Goal: Task Accomplishment & Management: Use online tool/utility

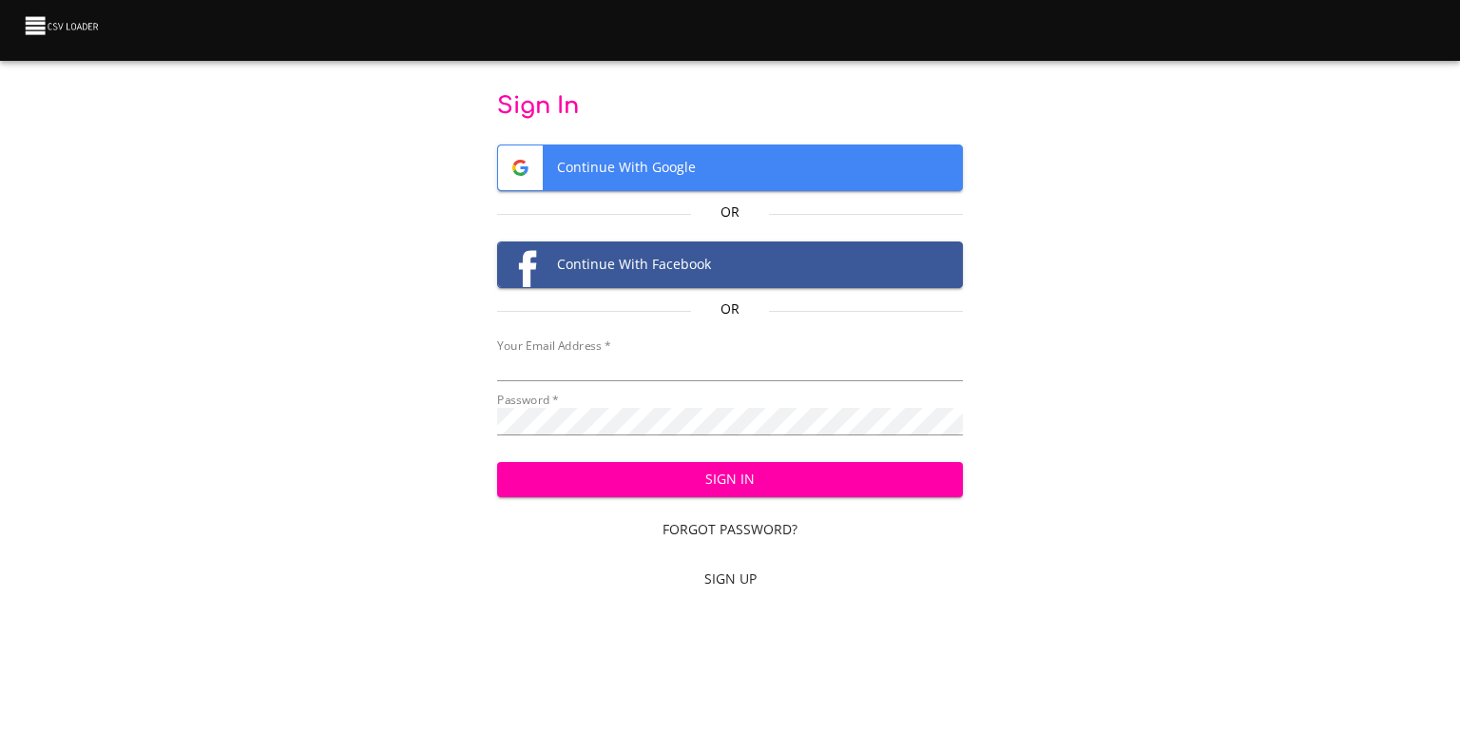
type input "cclaggett@k12.com"
click at [802, 481] on span "Sign In" at bounding box center [730, 480] width 436 height 24
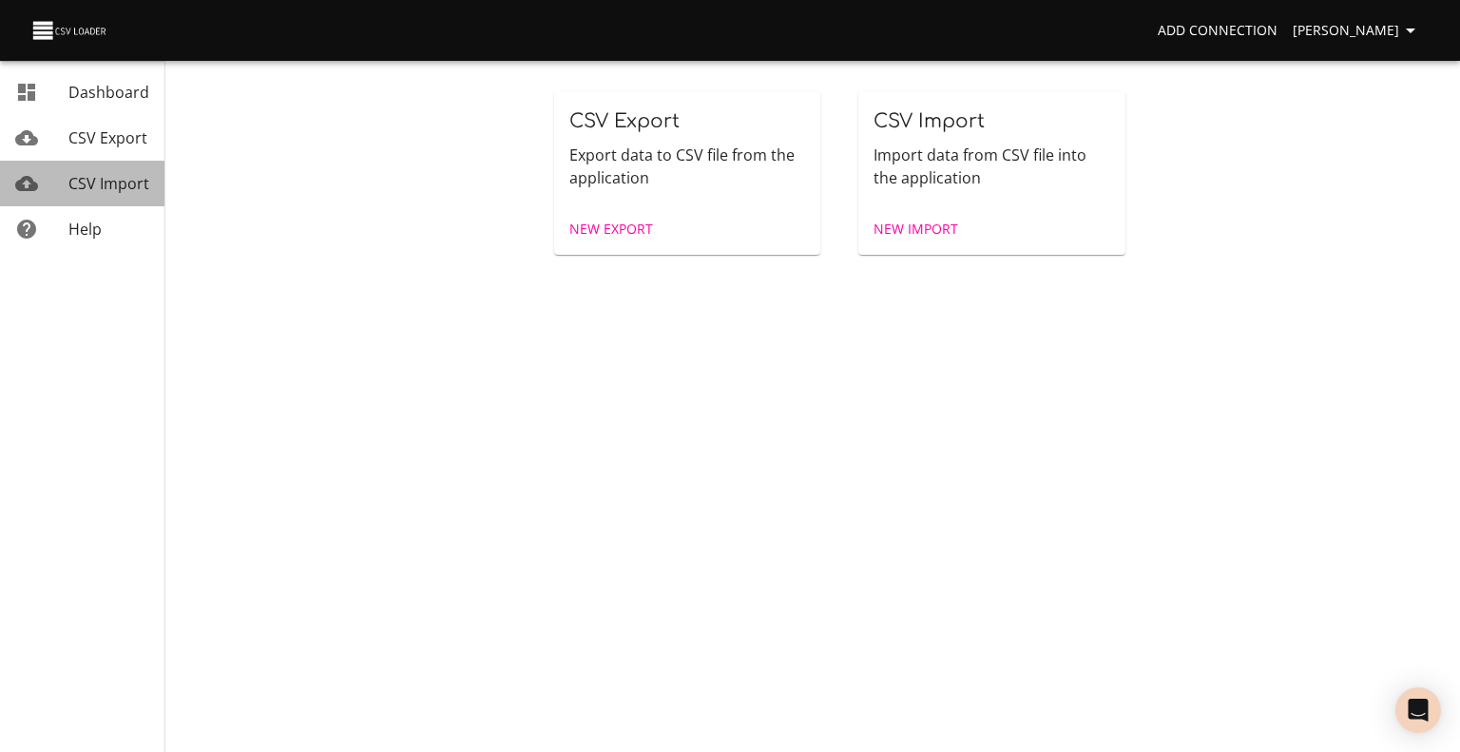
click at [105, 204] on link "CSV Import" at bounding box center [82, 184] width 164 height 46
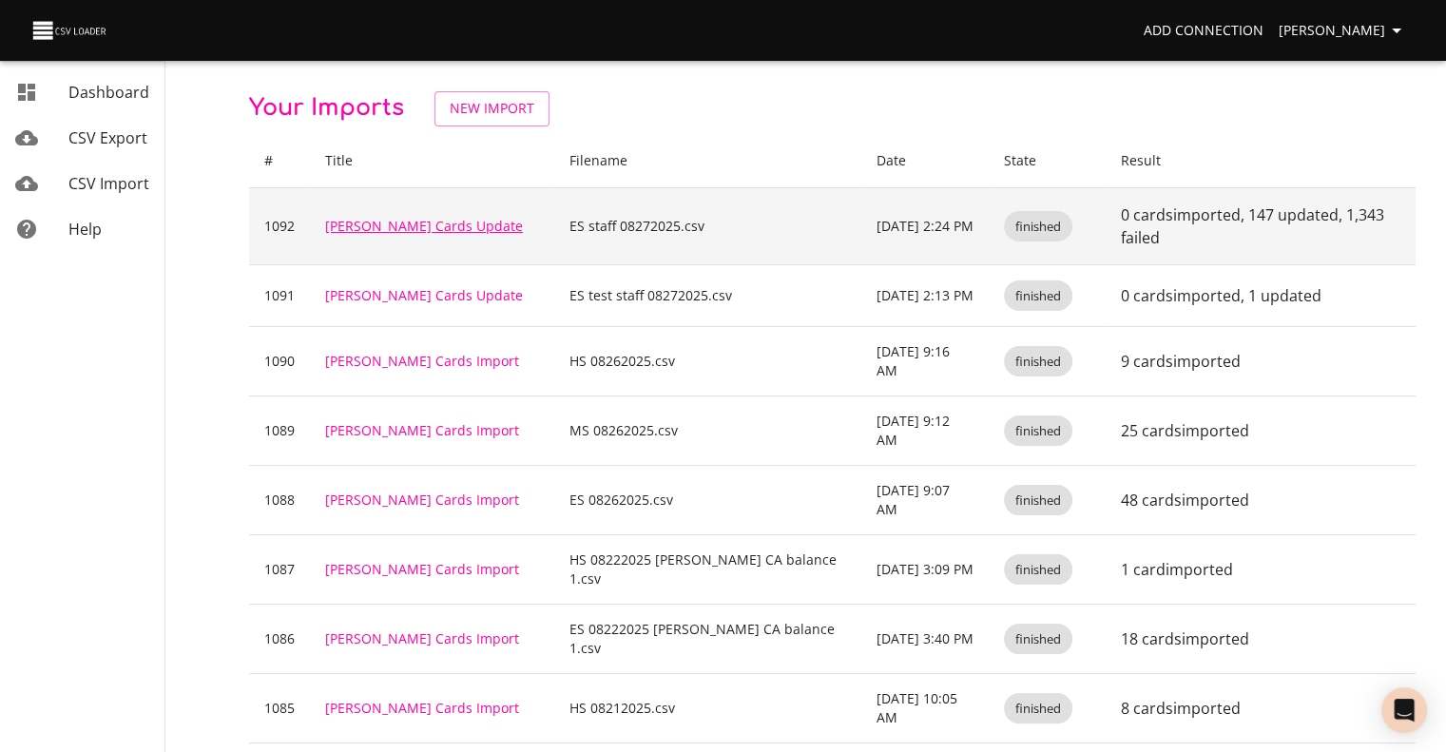
click at [375, 222] on link "[PERSON_NAME] Cards Update" at bounding box center [424, 226] width 198 height 18
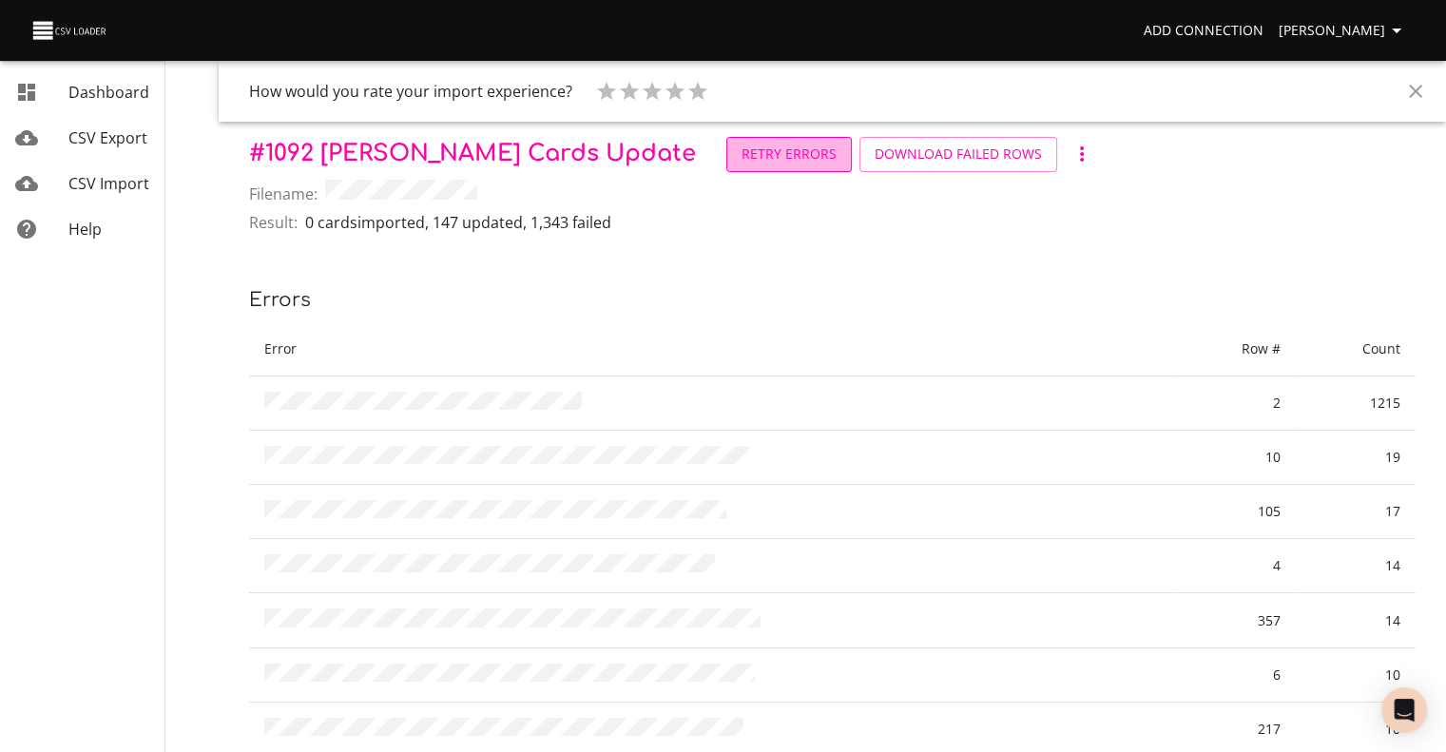
click at [741, 162] on span "Retry Errors" at bounding box center [788, 155] width 95 height 24
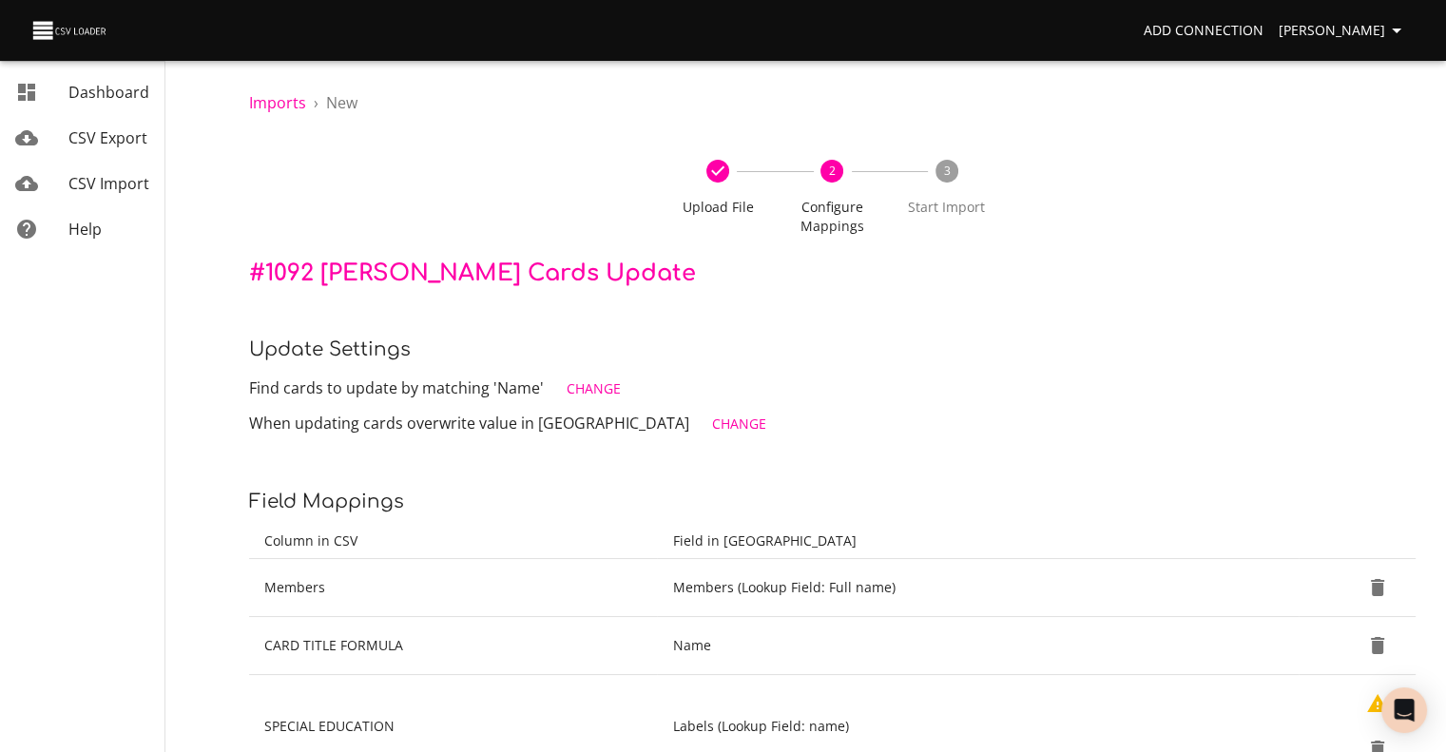
scroll to position [160, 0]
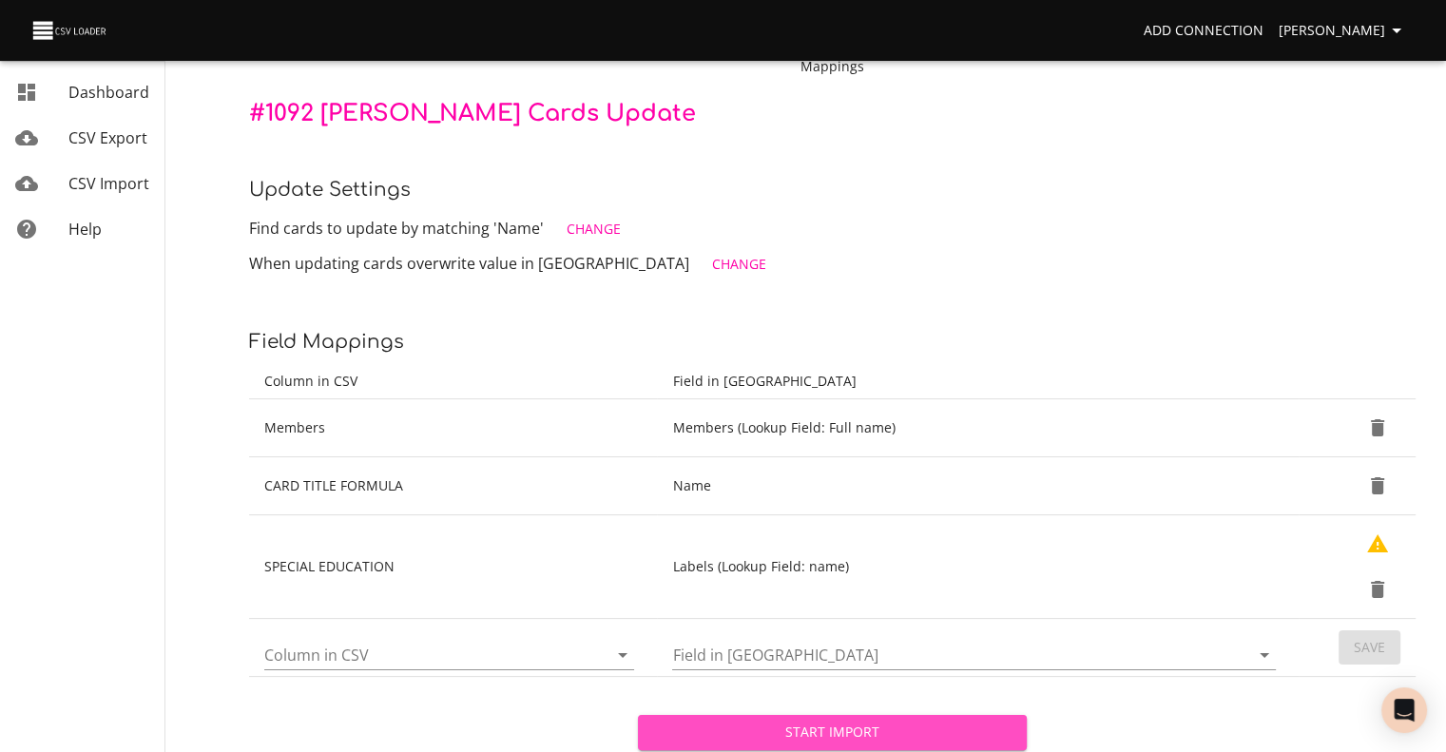
click at [779, 723] on span "Start Import" at bounding box center [832, 733] width 358 height 24
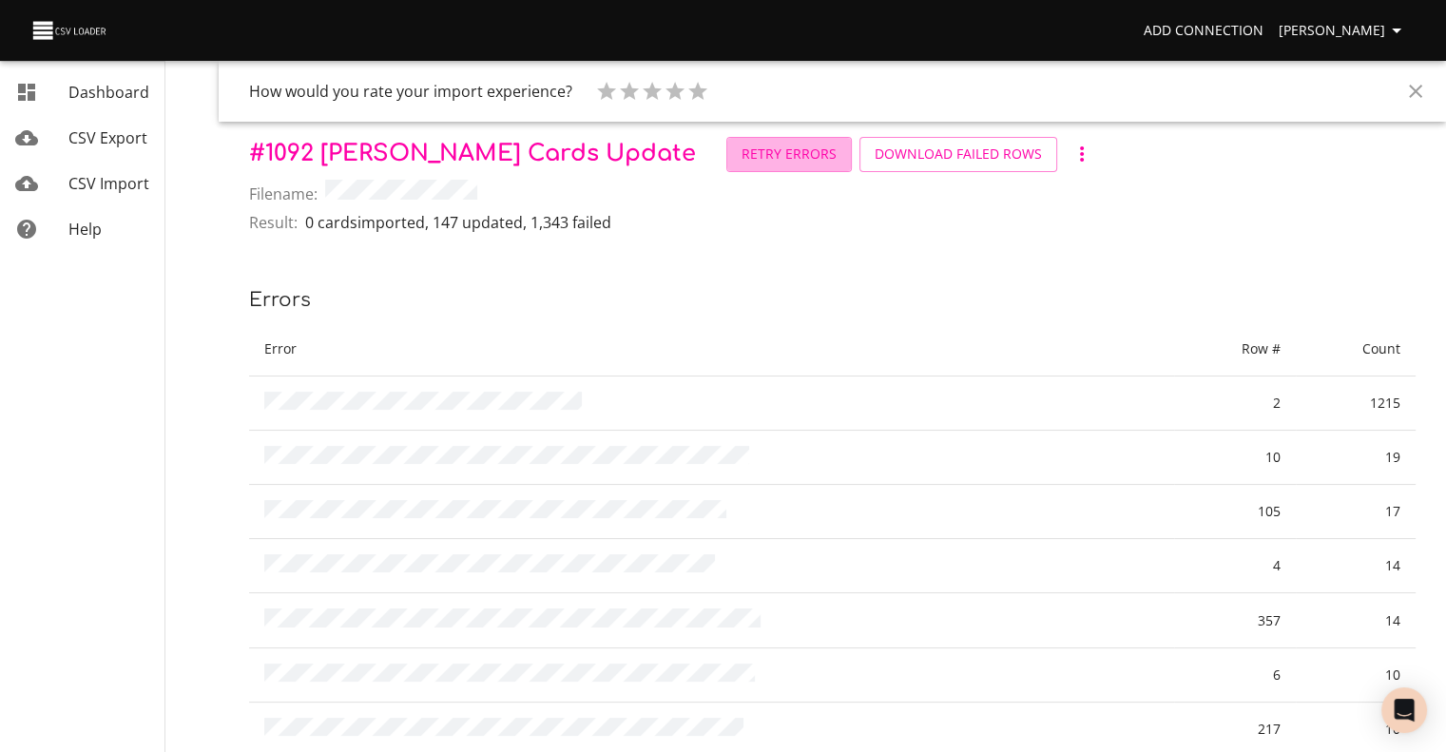
click at [741, 157] on span "Retry Errors" at bounding box center [788, 155] width 95 height 24
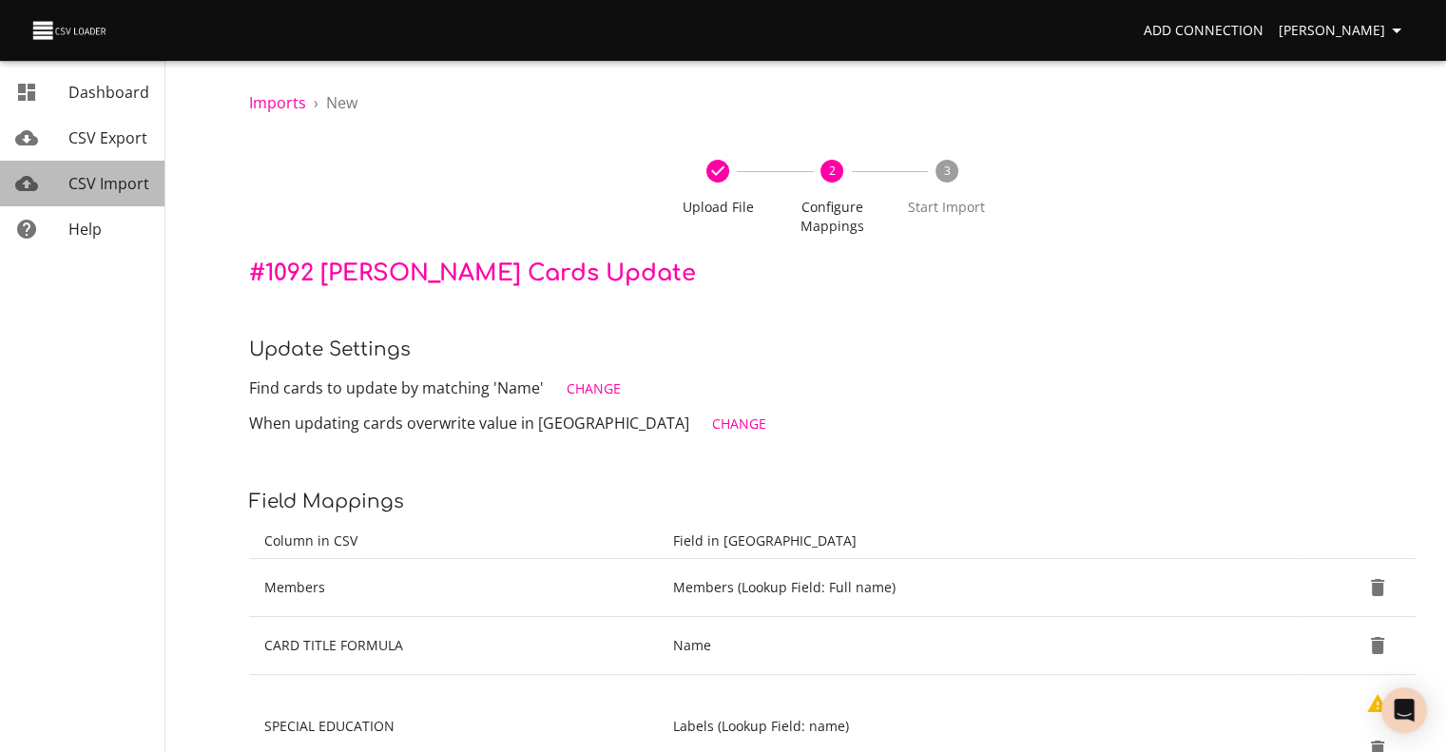
click at [116, 178] on span "CSV Import" at bounding box center [108, 183] width 81 height 21
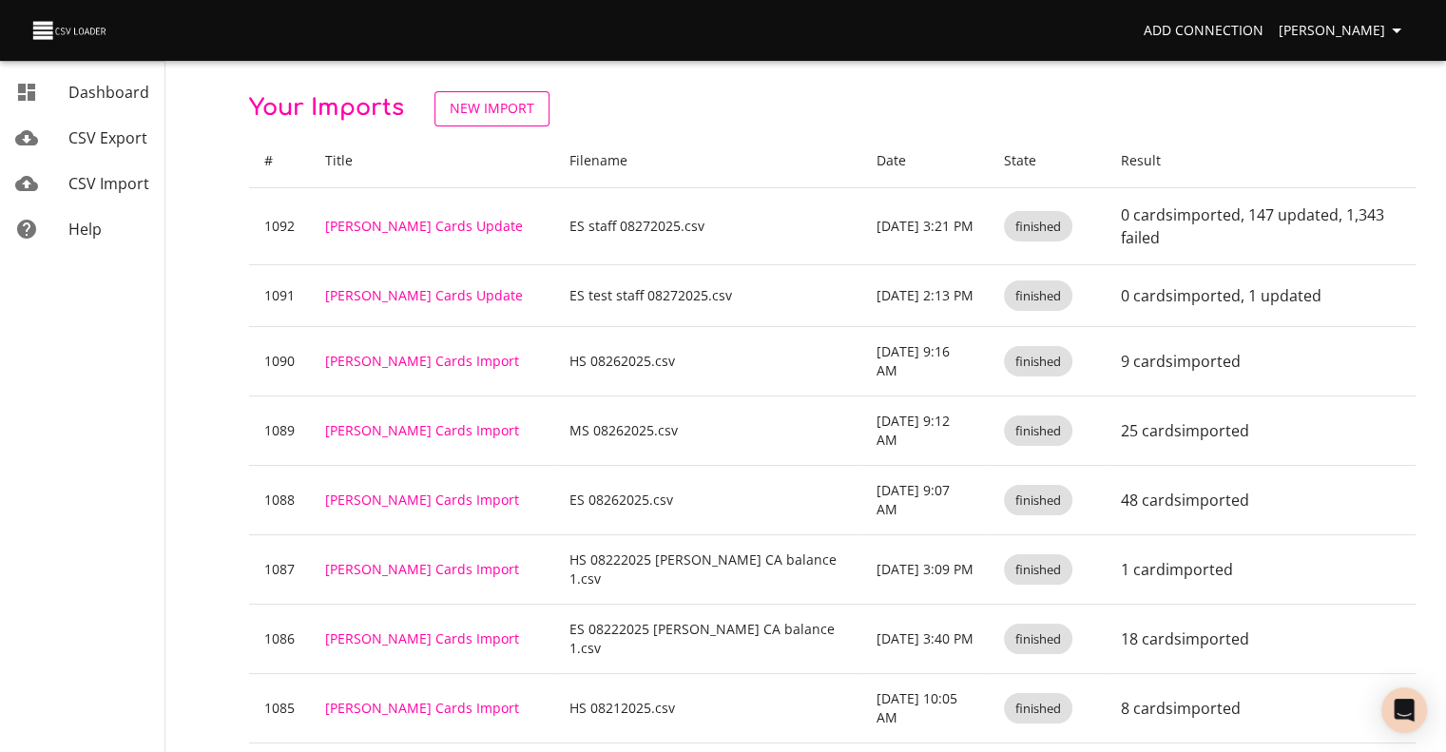
click at [479, 109] on span "New Import" at bounding box center [492, 109] width 85 height 24
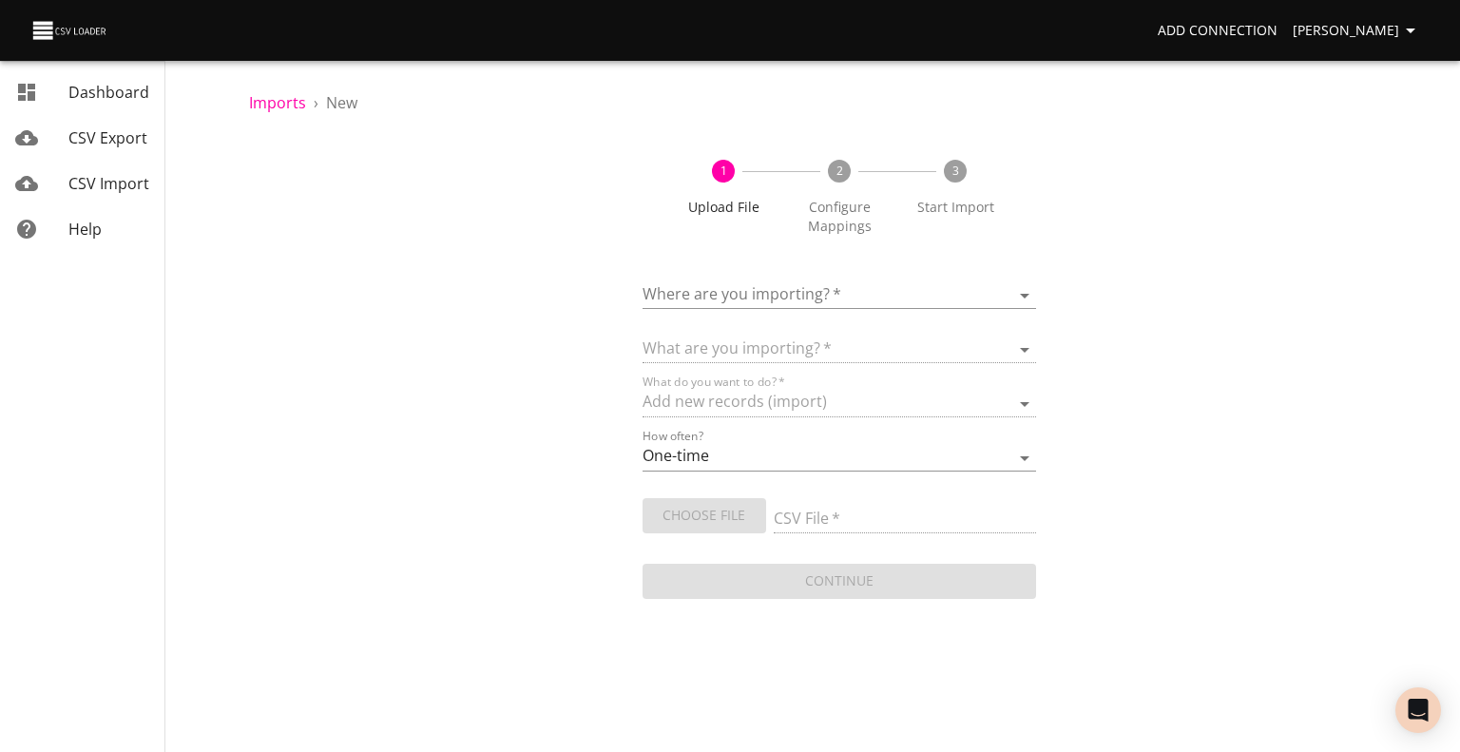
click at [755, 284] on body "Add Connection [PERSON_NAME] Dashboard CSV Export CSV Import Help Imports › New…" at bounding box center [730, 376] width 1460 height 752
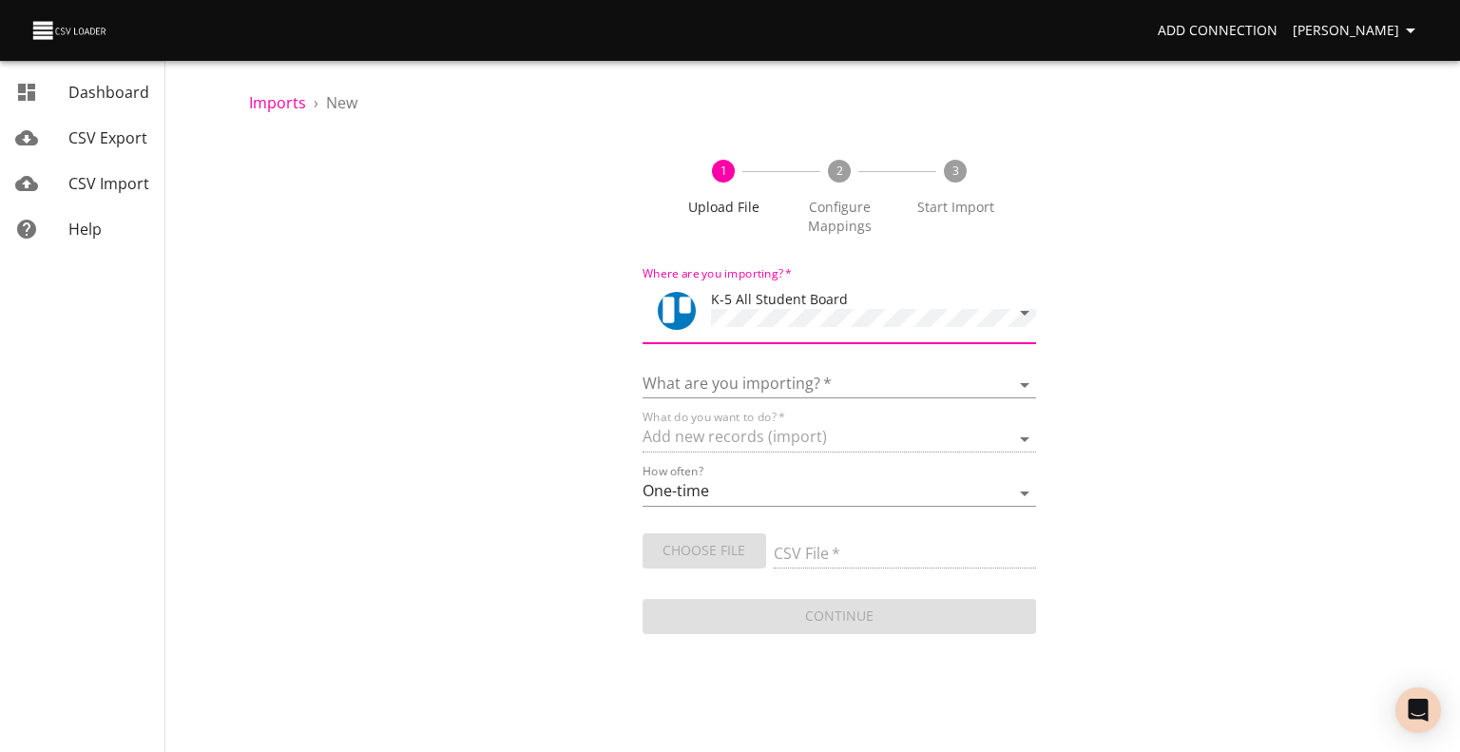
click at [749, 396] on form "Where are you importing?   * K-5 All Student Board What are you importing?   * …" at bounding box center [840, 448] width 394 height 379
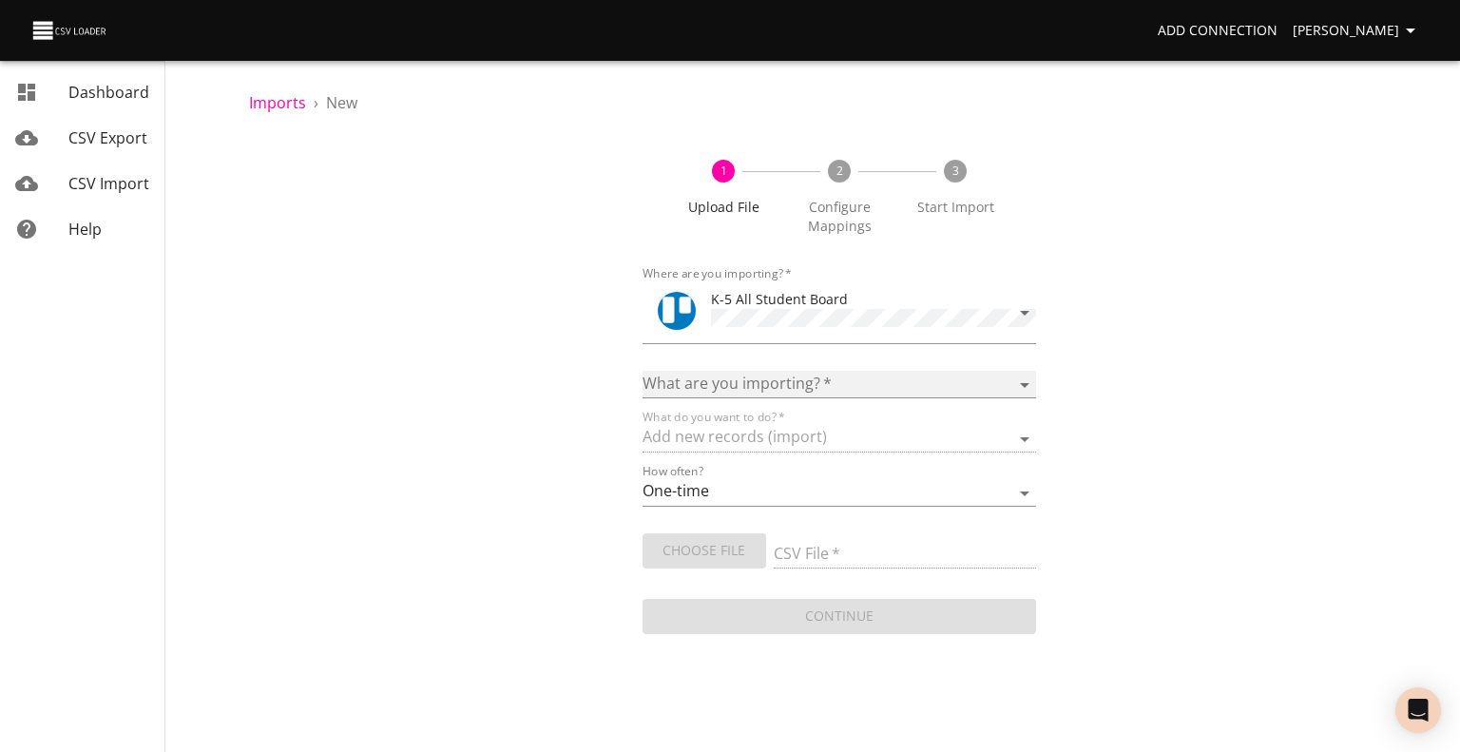
click at [749, 387] on select "Boards Cards Checkitems Checklists" at bounding box center [840, 385] width 394 height 28
select select "cards"
click at [643, 371] on select "Boards Cards Checkitems Checklists" at bounding box center [840, 385] width 394 height 28
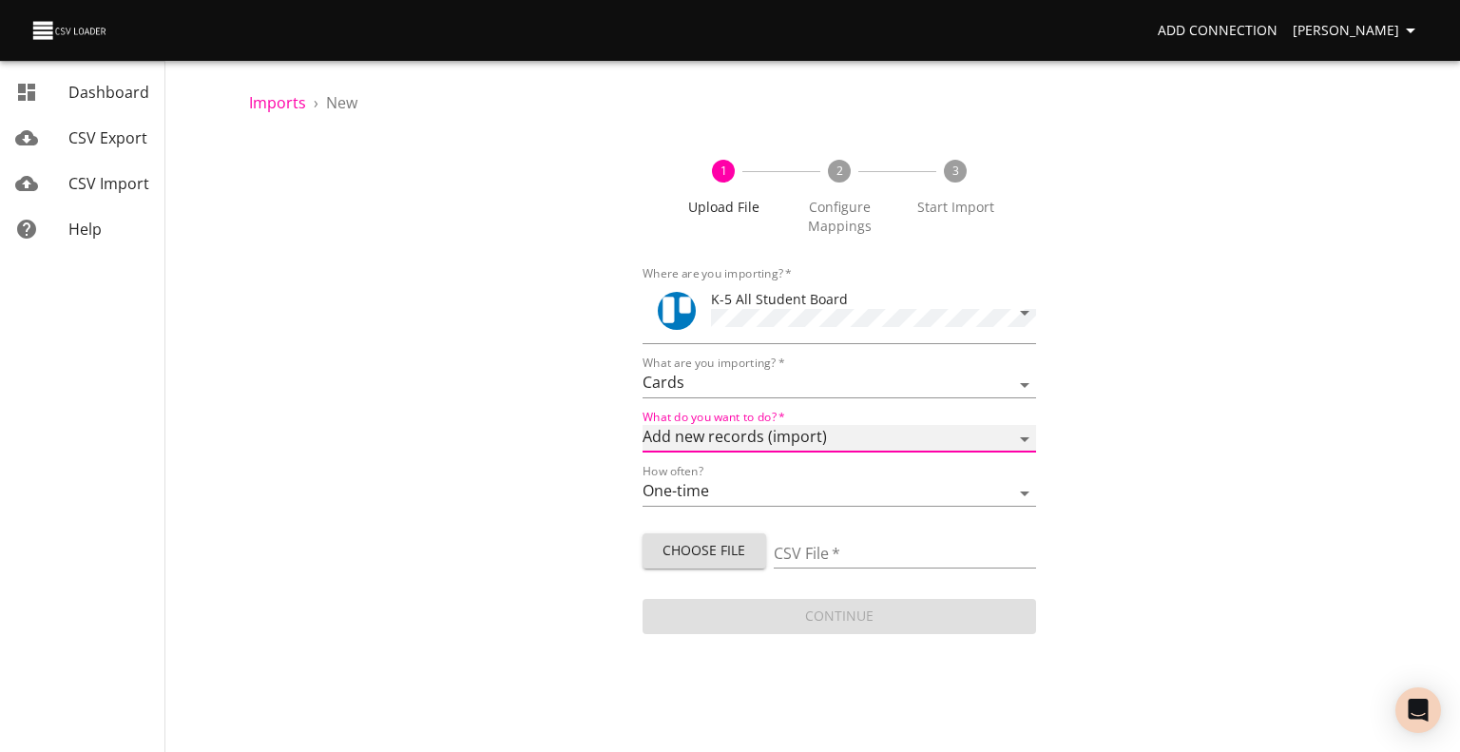
click at [731, 439] on select "Add new records (import) Update existing records (update) Add new and update ex…" at bounding box center [840, 439] width 394 height 28
select select "update"
click at [643, 425] on select "Add new records (import) Update existing records (update) Add new and update ex…" at bounding box center [840, 439] width 394 height 28
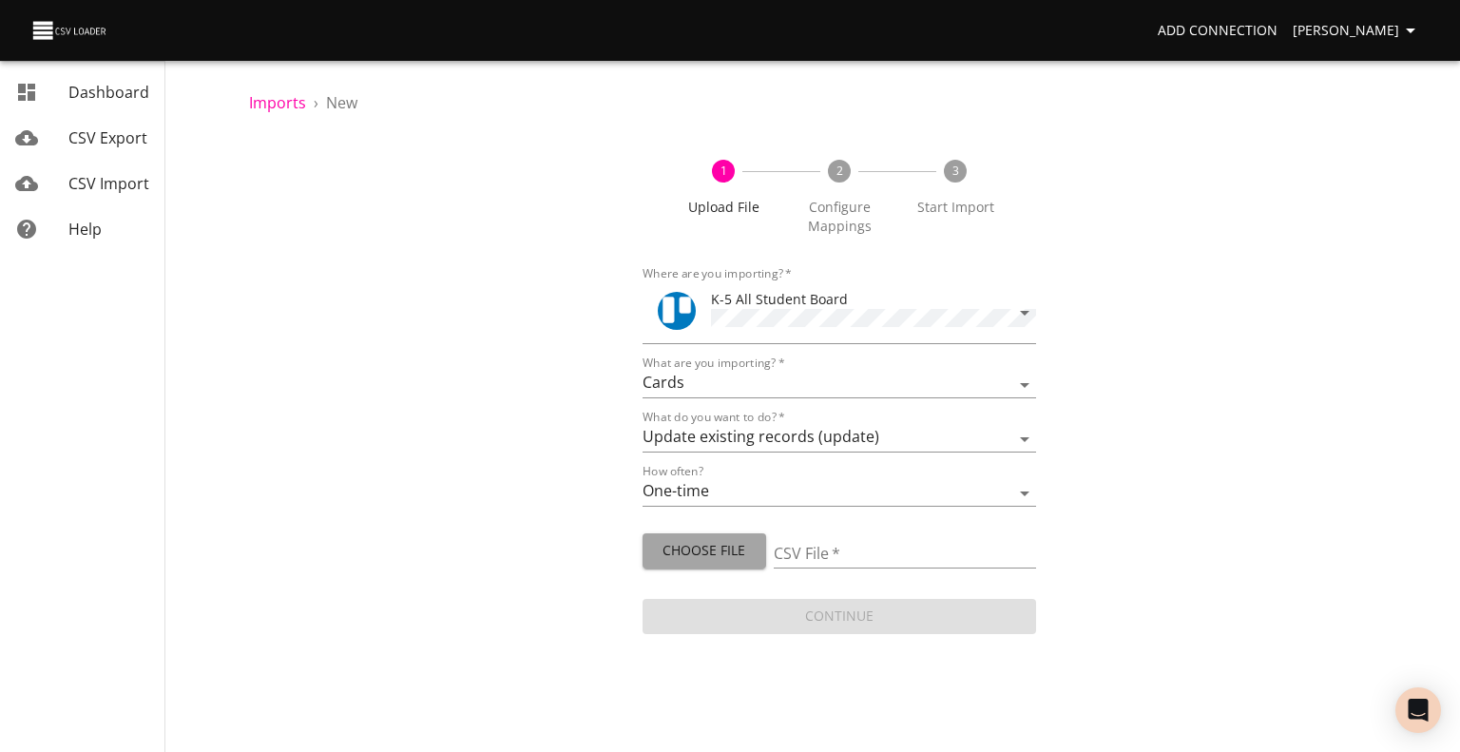
click at [700, 539] on span "Choose File" at bounding box center [704, 551] width 93 height 24
type input "ES staff 08272025.csv"
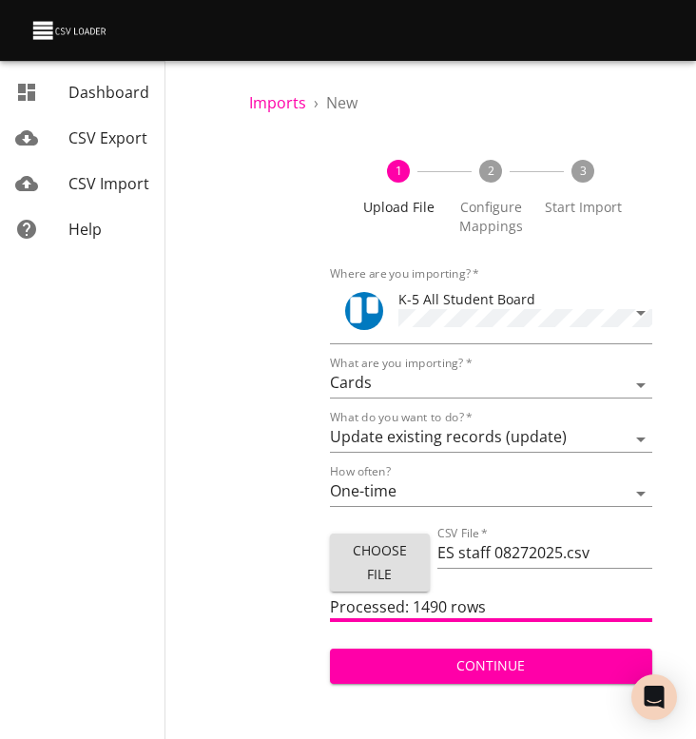
click at [92, 187] on span "CSV Import" at bounding box center [108, 183] width 81 height 21
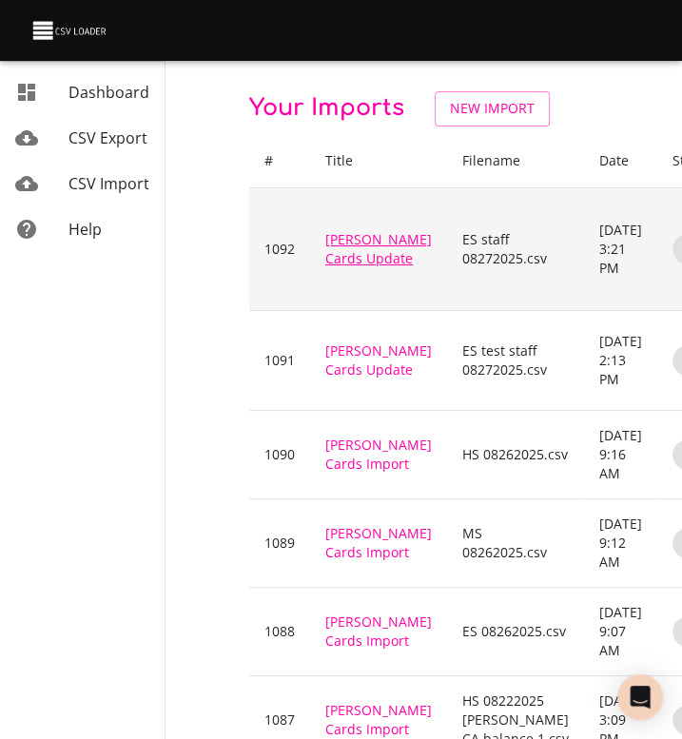
click at [338, 267] on link "[PERSON_NAME] Cards Update" at bounding box center [378, 248] width 106 height 37
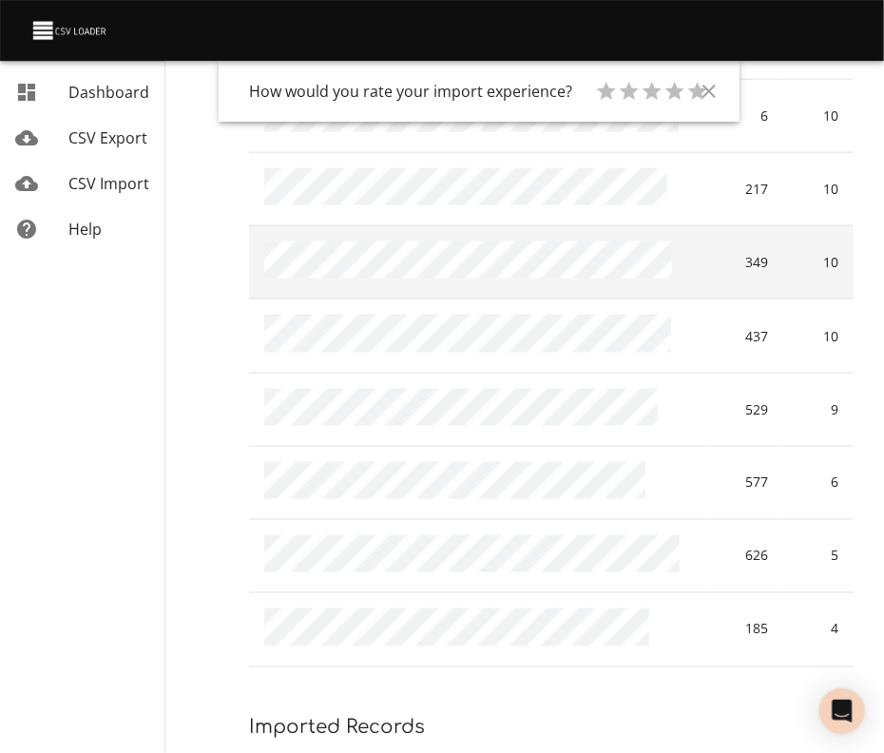
scroll to position [676, 0]
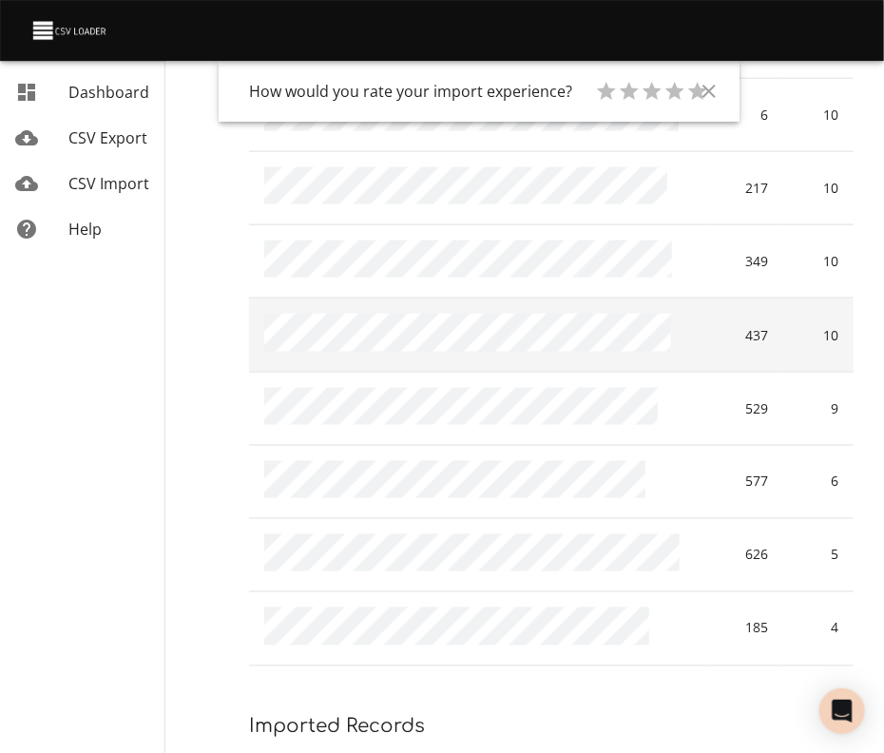
click at [411, 298] on td at bounding box center [480, 334] width 463 height 73
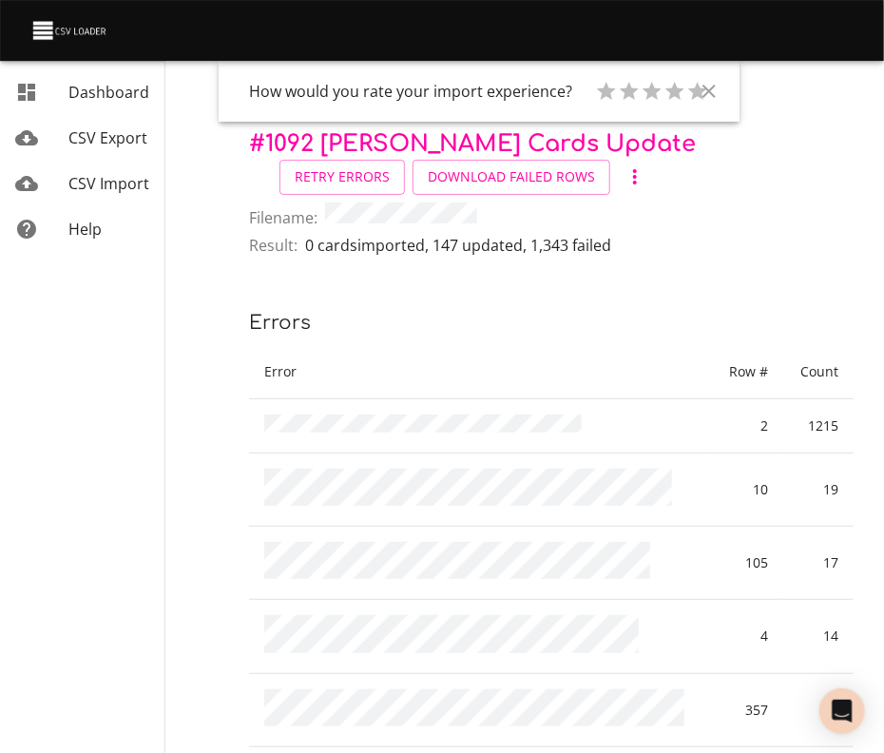
scroll to position [0, 0]
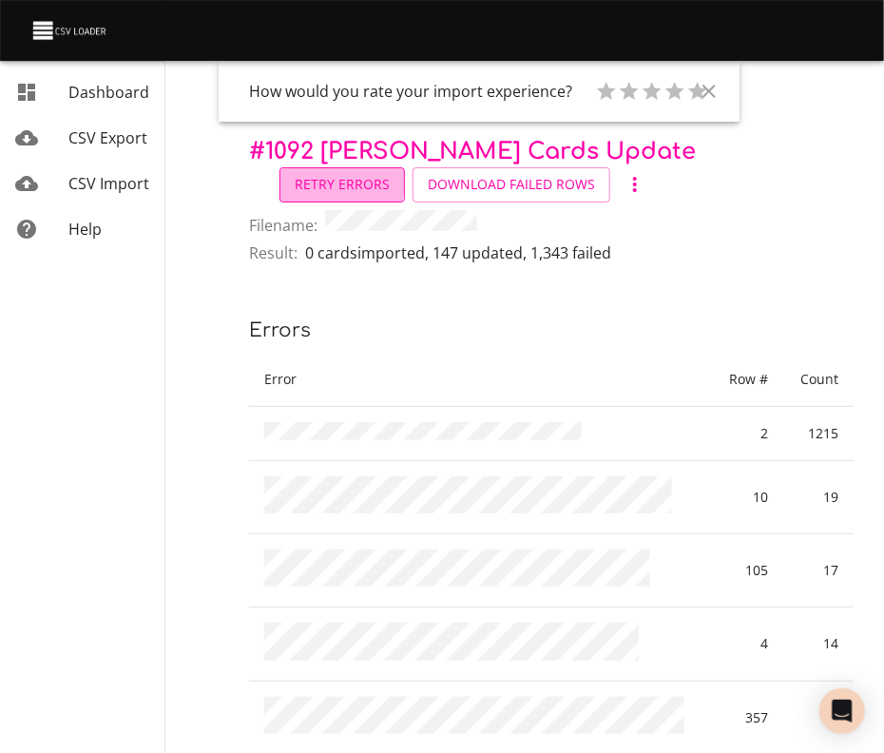
click at [326, 182] on span "Retry Errors" at bounding box center [342, 185] width 95 height 24
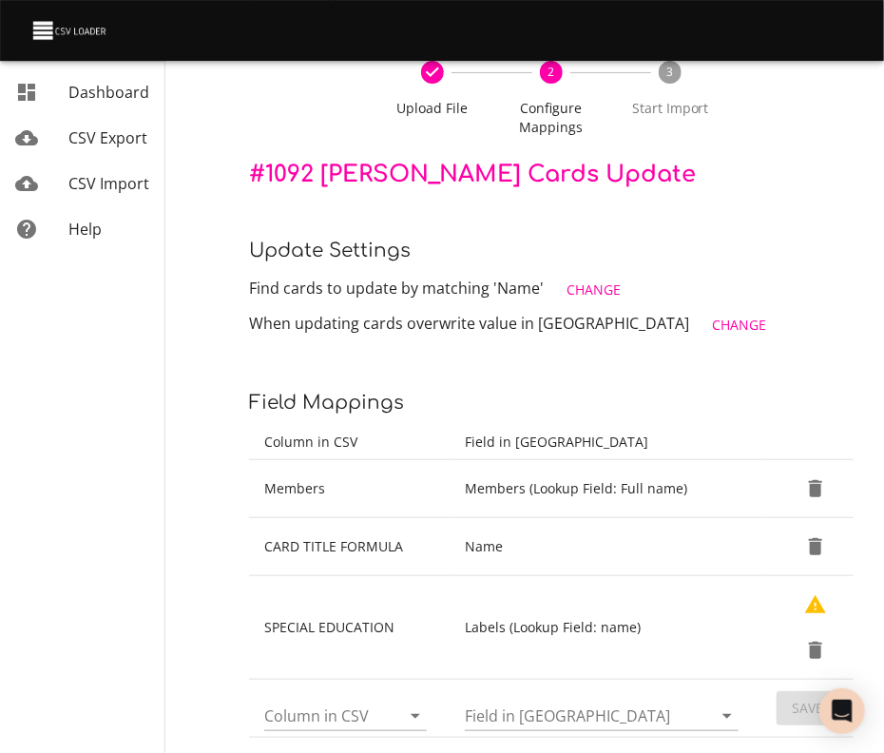
scroll to position [159, 0]
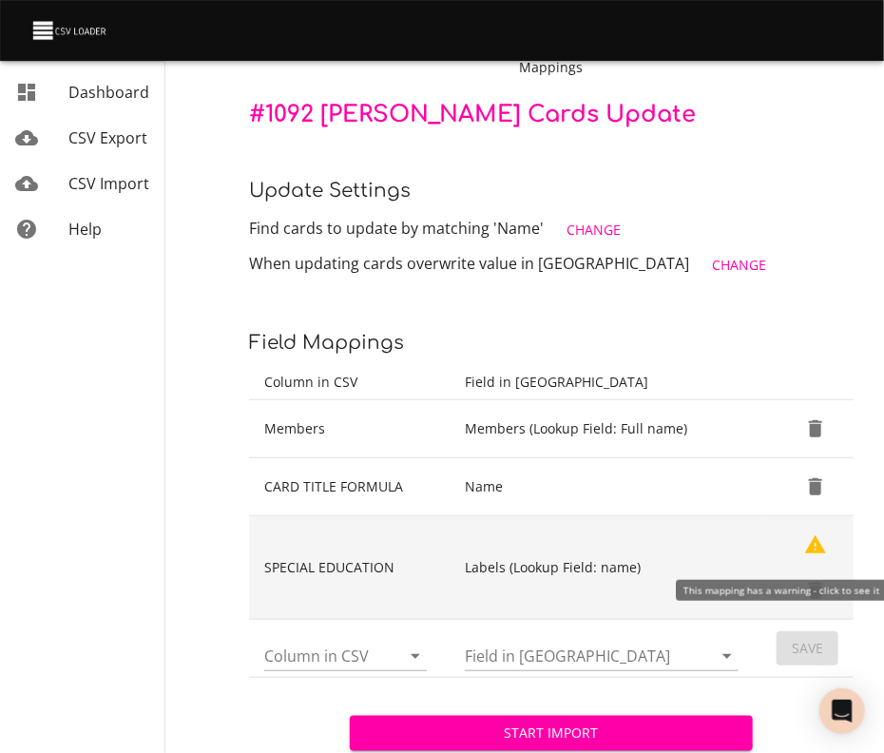
click at [816, 550] on icon "Show Warnings" at bounding box center [815, 544] width 21 height 18
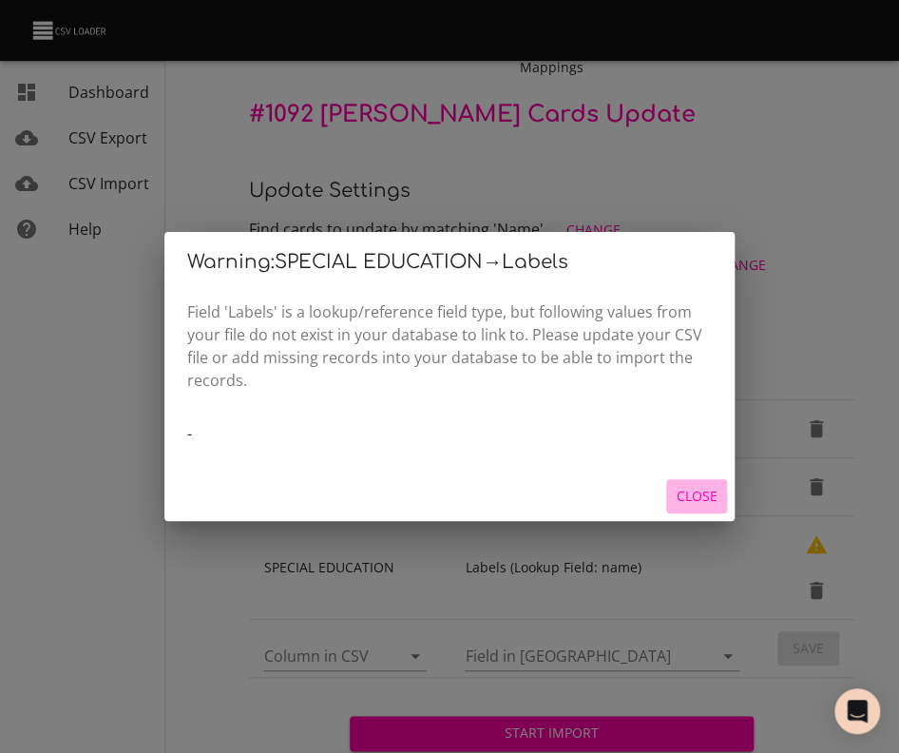
click at [699, 491] on span "Close" at bounding box center [697, 497] width 46 height 24
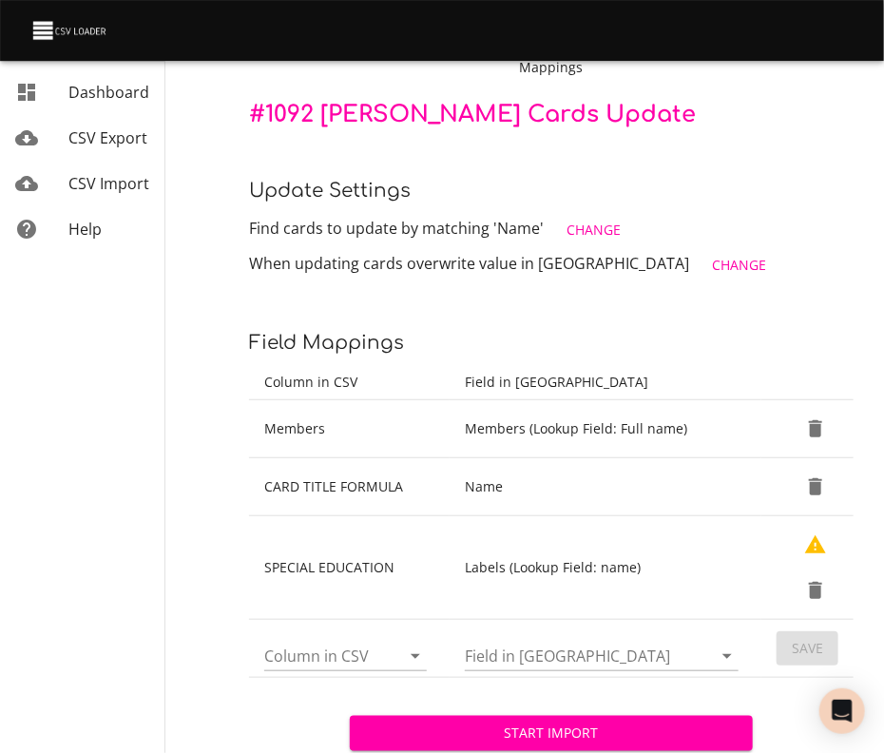
click at [119, 185] on span "CSV Import" at bounding box center [108, 183] width 81 height 21
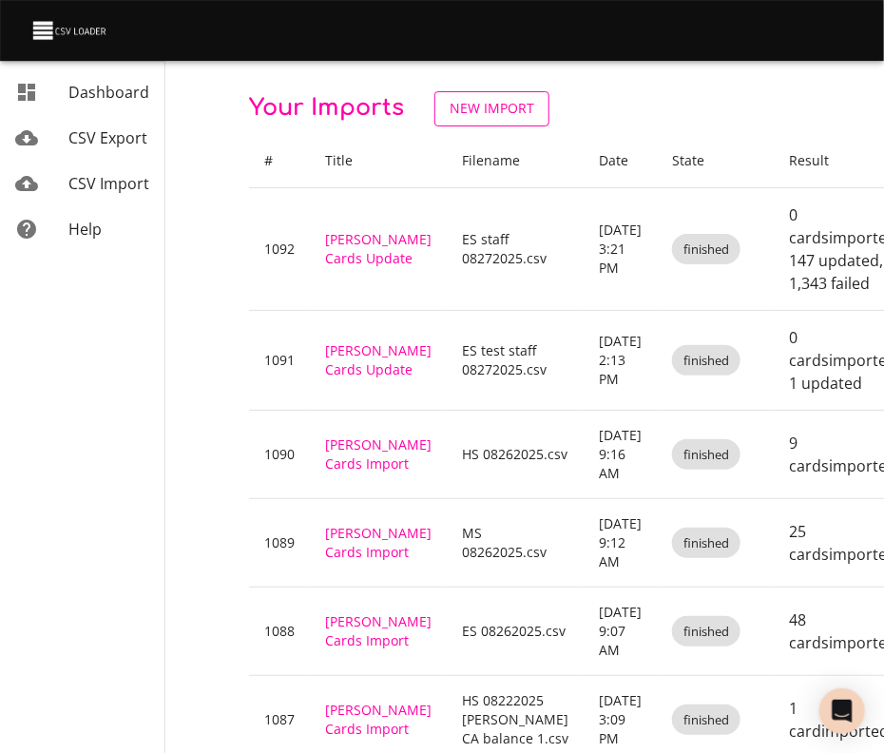
click at [472, 120] on span "New Import" at bounding box center [492, 109] width 85 height 24
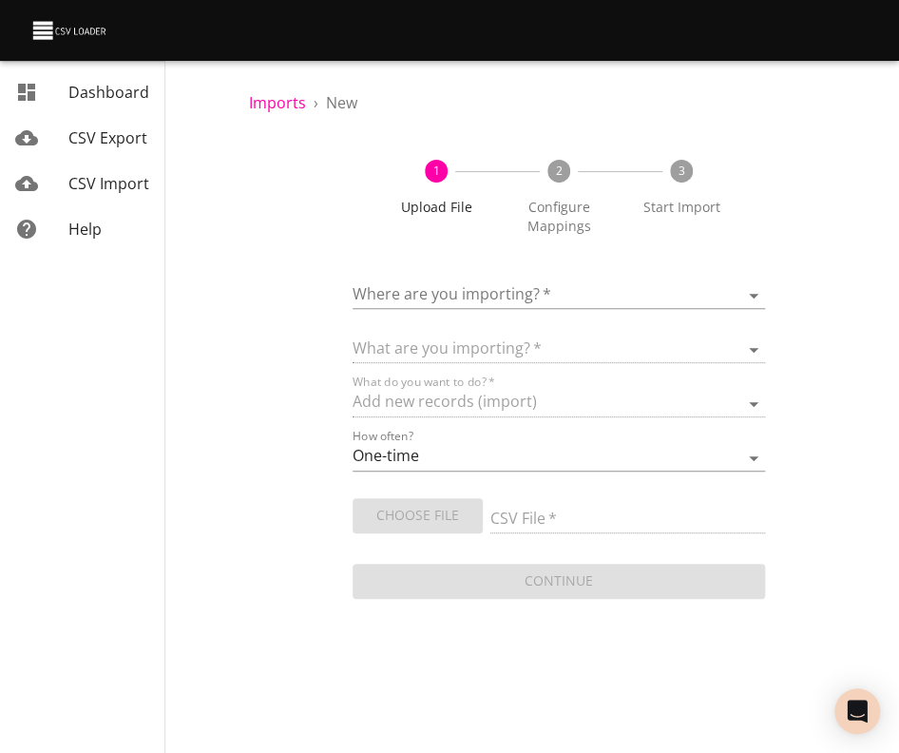
click at [383, 292] on body "Add Connection [PERSON_NAME] Dashboard CSV Export CSV Import Help Imports › New…" at bounding box center [449, 376] width 899 height 753
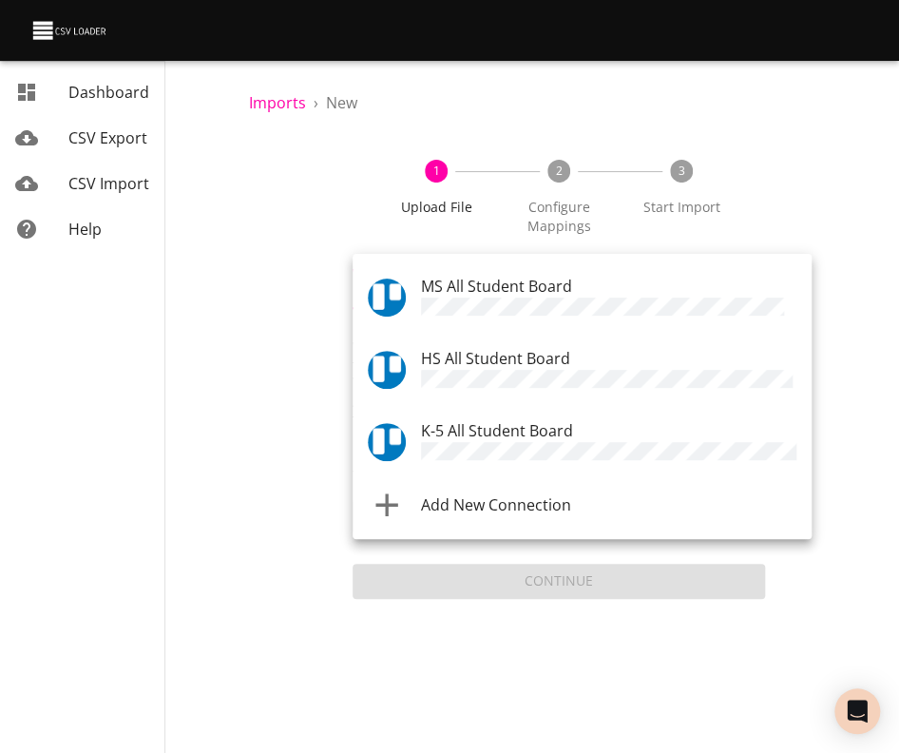
click at [442, 427] on span "K-5 All Student Board" at bounding box center [497, 430] width 152 height 21
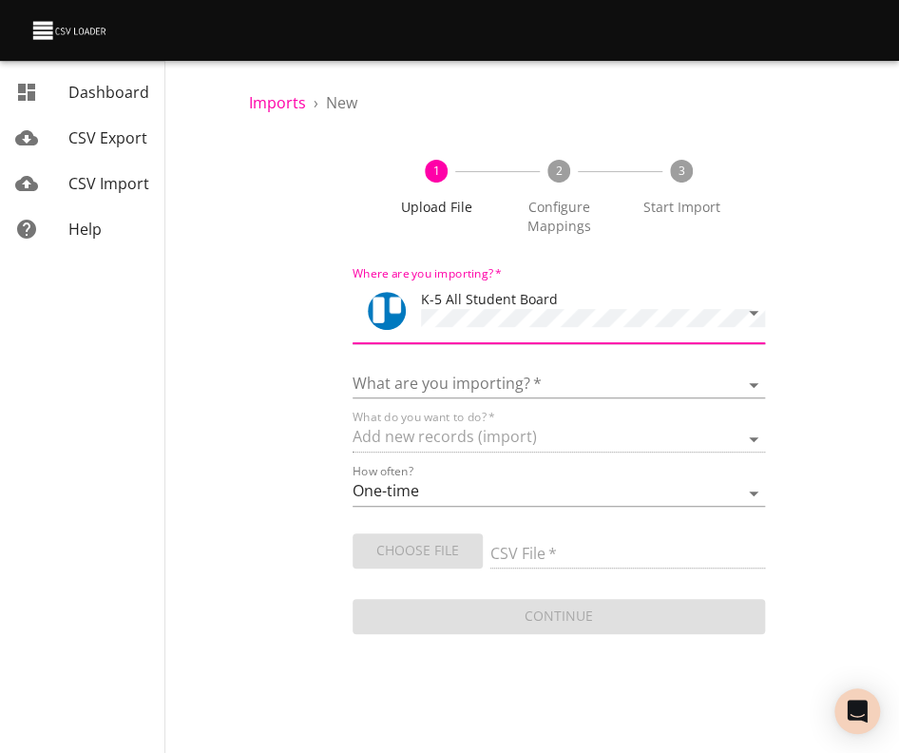
click at [428, 395] on form "Where are you importing?   * K-5 All Student Board What are you importing?   * …" at bounding box center [560, 448] width 414 height 379
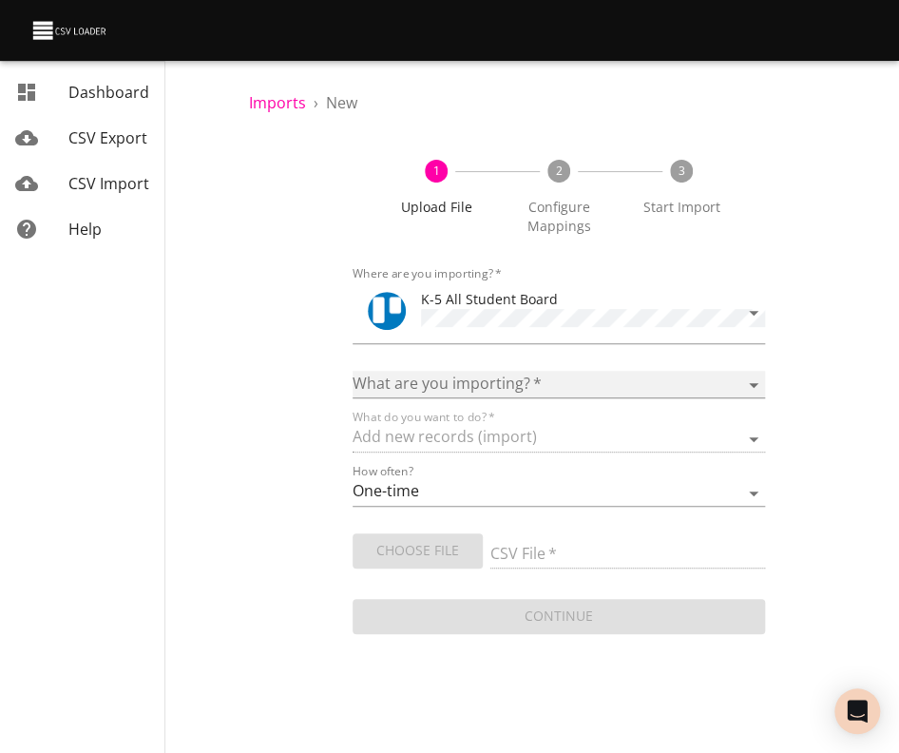
click at [429, 385] on select "Boards Cards Checkitems Checklists" at bounding box center [560, 385] width 414 height 28
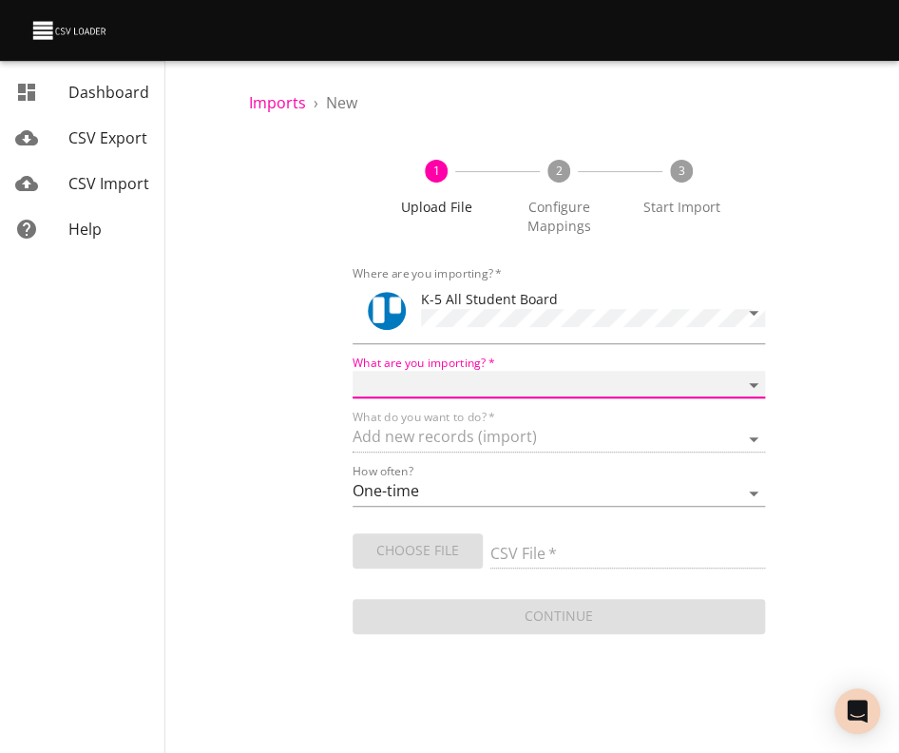
select select "cards"
click at [353, 371] on select "Boards Cards Checkitems Checklists" at bounding box center [560, 385] width 414 height 28
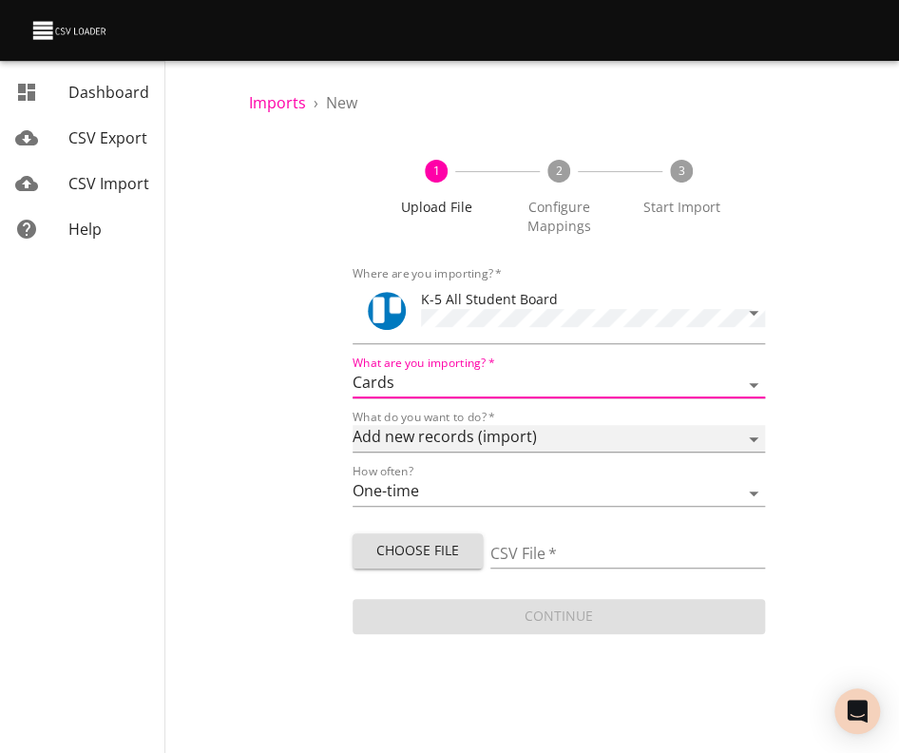
click at [407, 435] on select "Add new records (import) Update existing records (update) Add new and update ex…" at bounding box center [560, 439] width 414 height 28
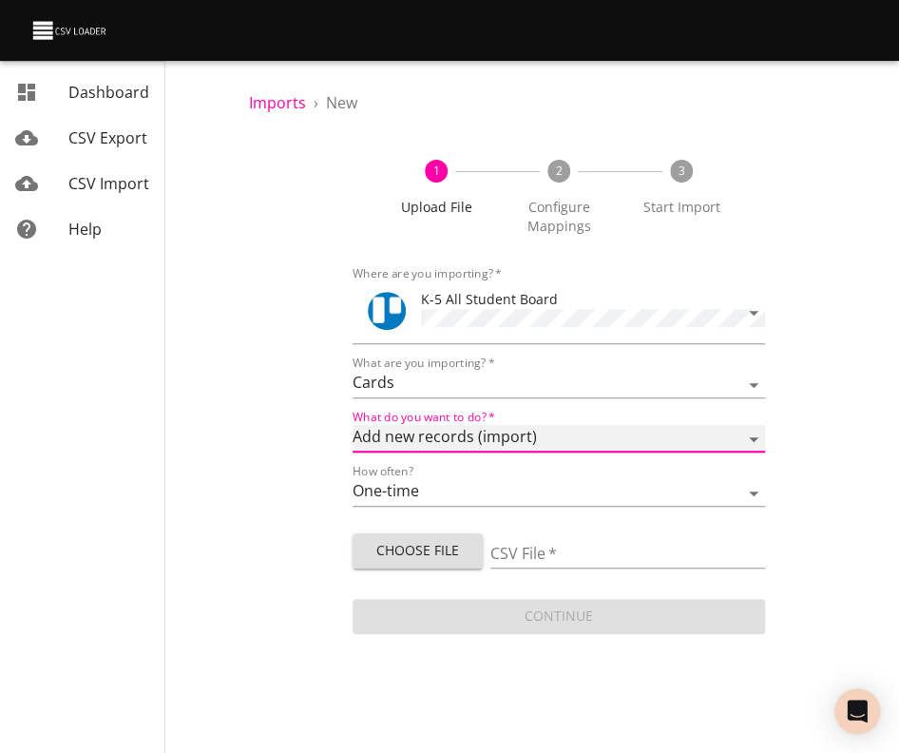
select select "update"
click at [353, 425] on select "Add new records (import) Update existing records (update) Add new and update ex…" at bounding box center [560, 439] width 414 height 28
click at [392, 533] on button "Choose File" at bounding box center [418, 550] width 130 height 35
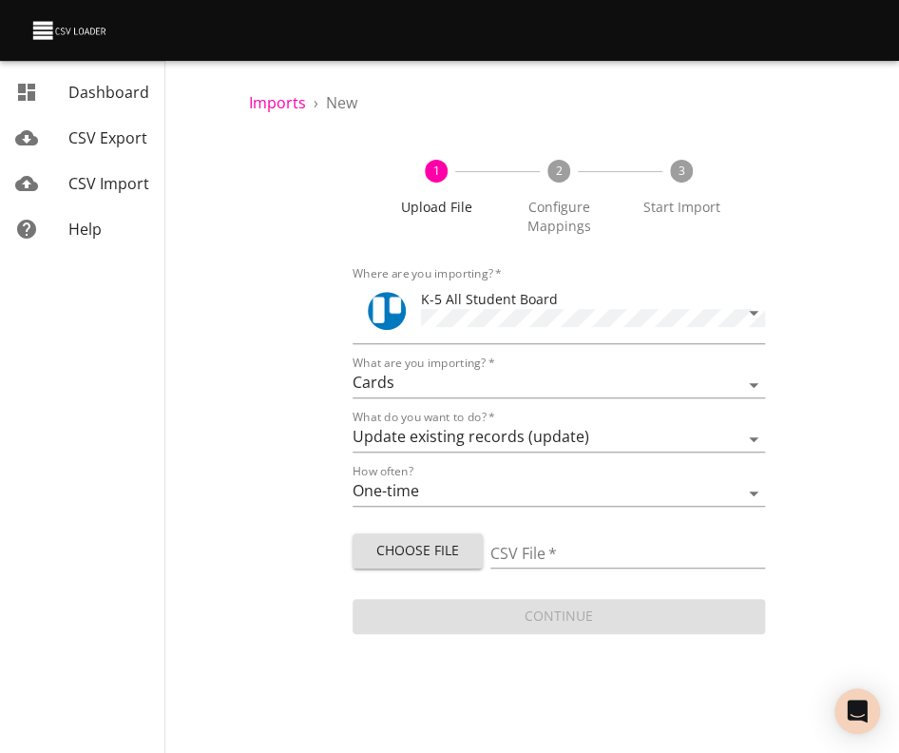
type input "ES staff 08272025.csv"
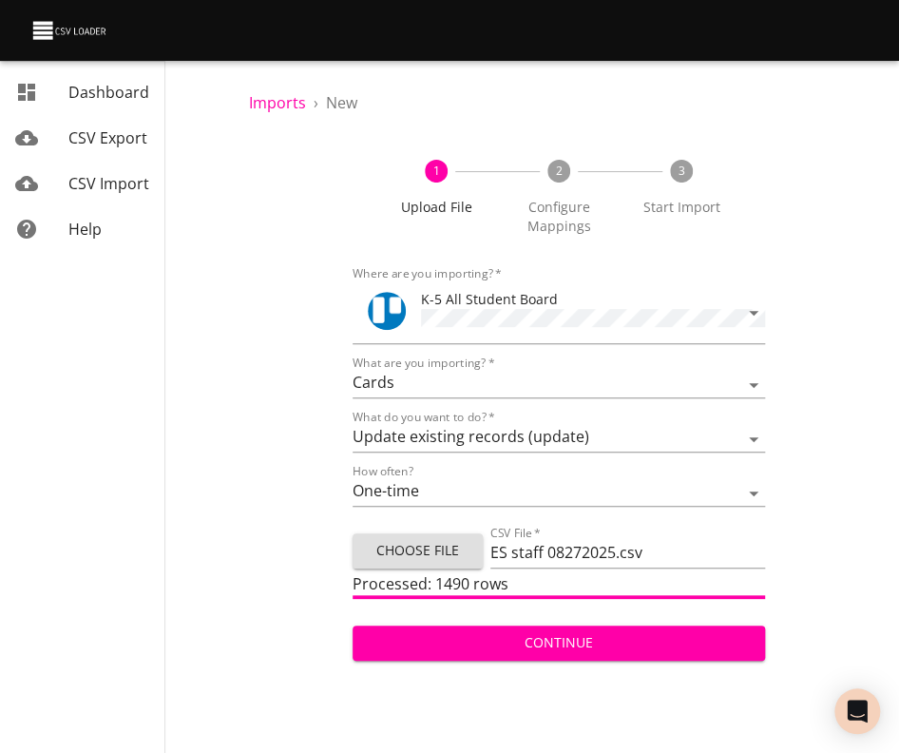
click at [556, 639] on span "Continue" at bounding box center [559, 643] width 383 height 24
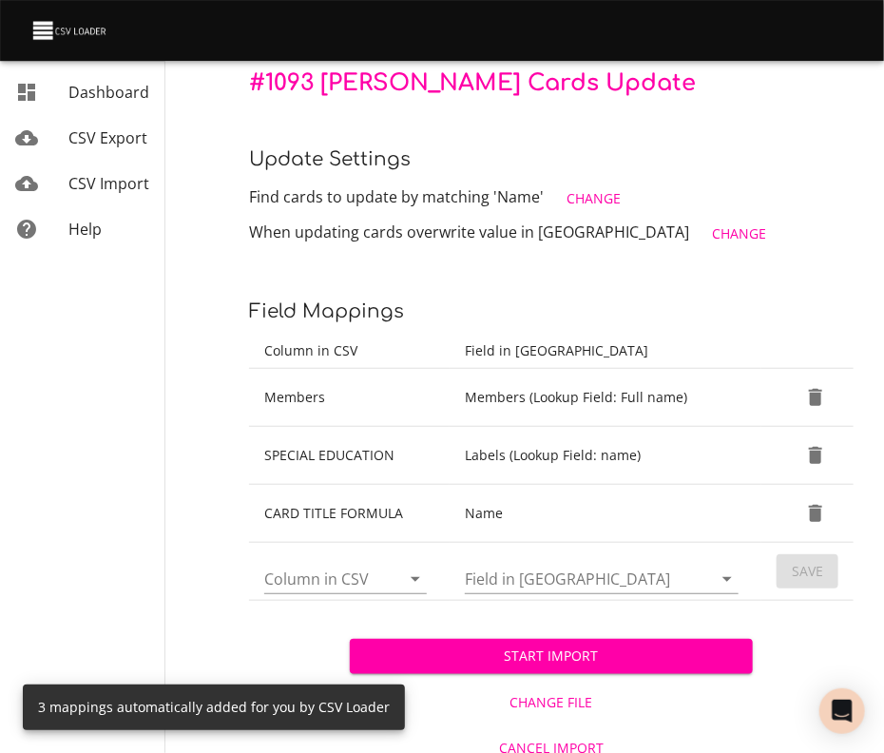
scroll to position [194, 0]
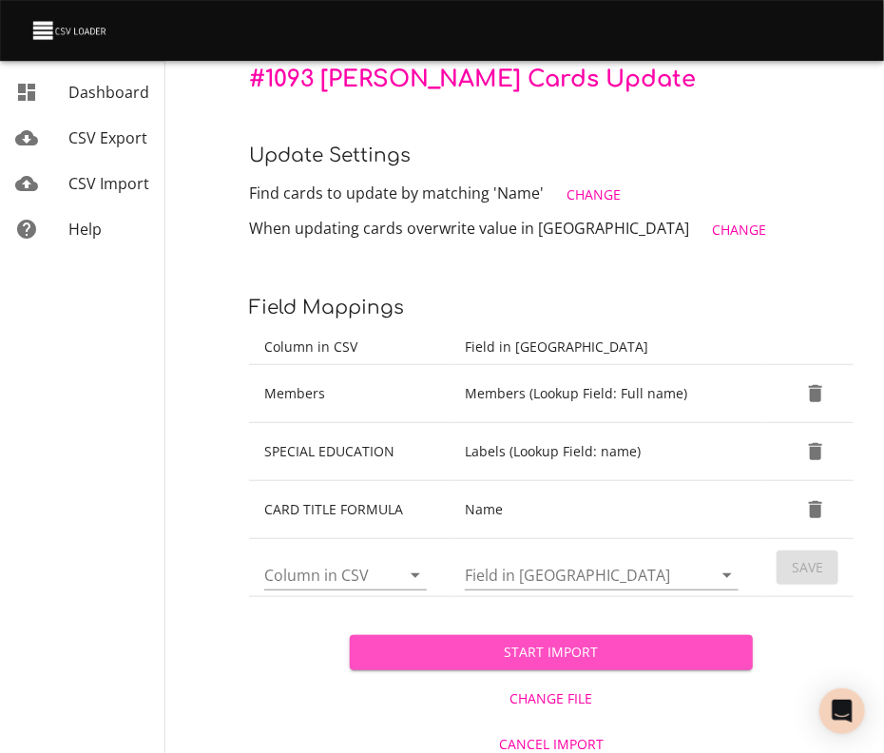
click at [502, 649] on span "Start Import" at bounding box center [551, 653] width 373 height 24
